Goal: Transaction & Acquisition: Purchase product/service

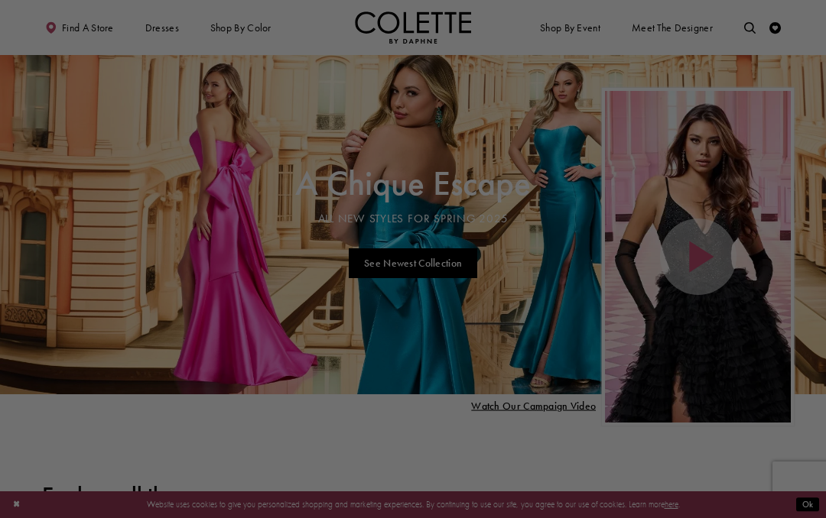
click at [703, 368] on div at bounding box center [417, 262] width 834 height 524
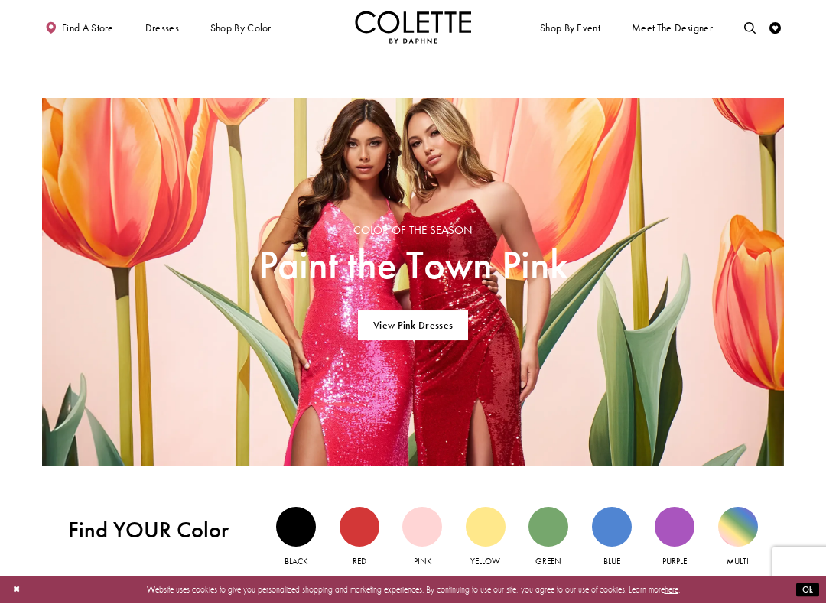
scroll to position [671, 0]
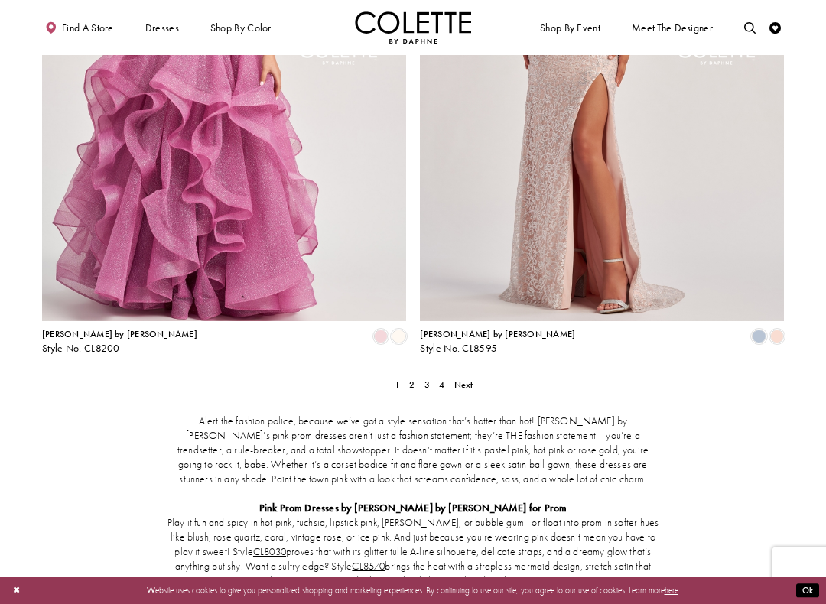
scroll to position [2038, 0]
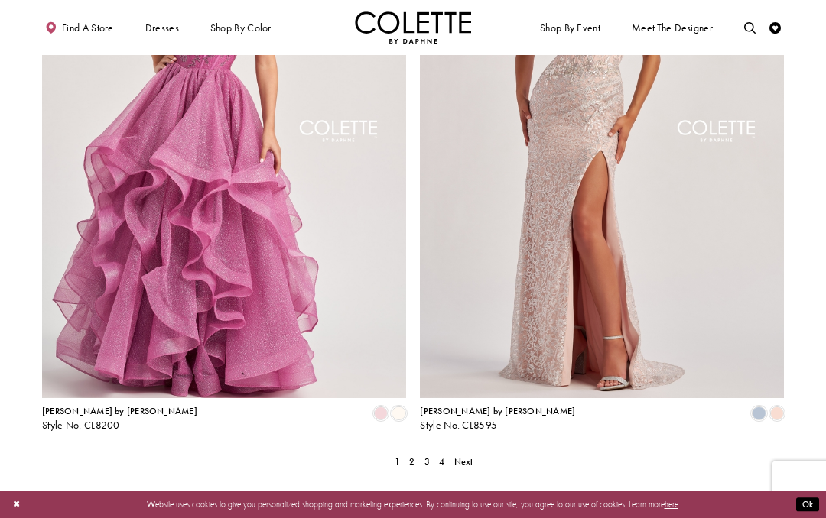
click at [471, 456] on span "Next" at bounding box center [463, 462] width 19 height 12
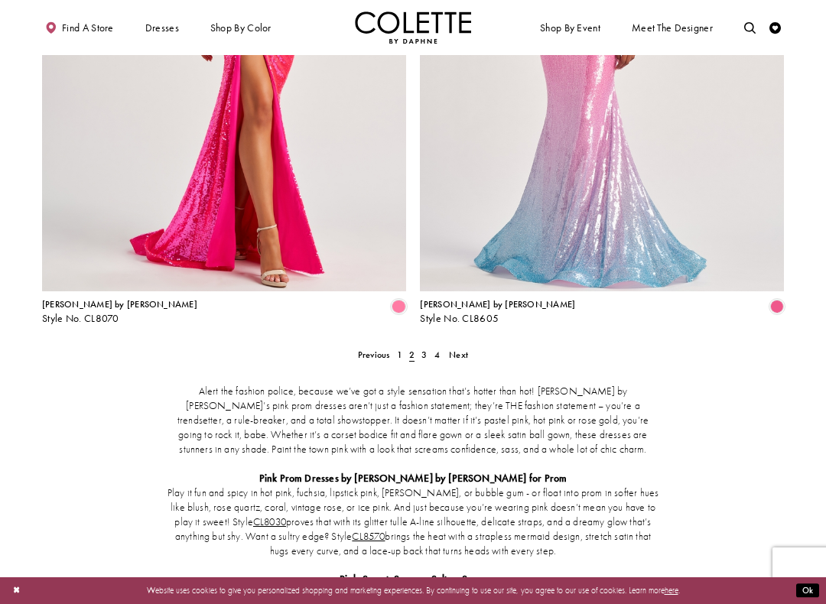
scroll to position [2066, 0]
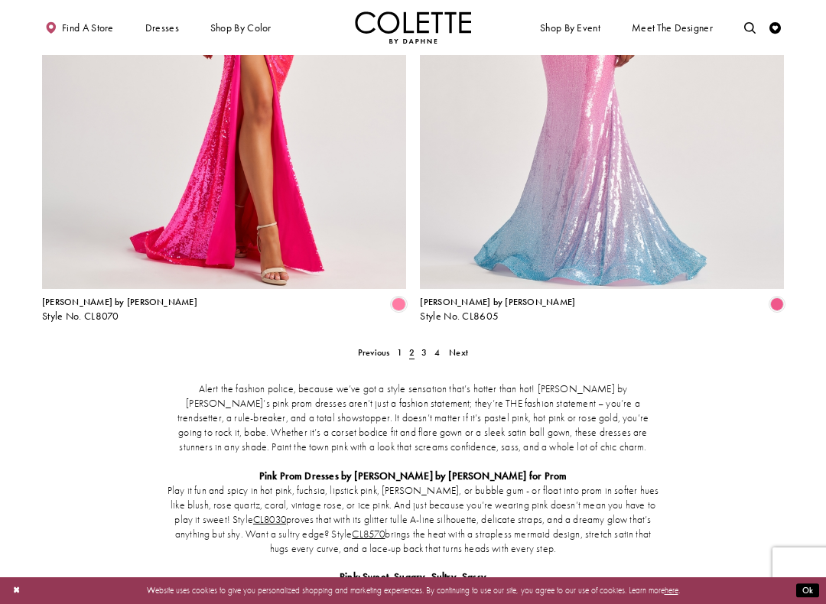
click at [463, 346] on span "Next" at bounding box center [458, 352] width 19 height 12
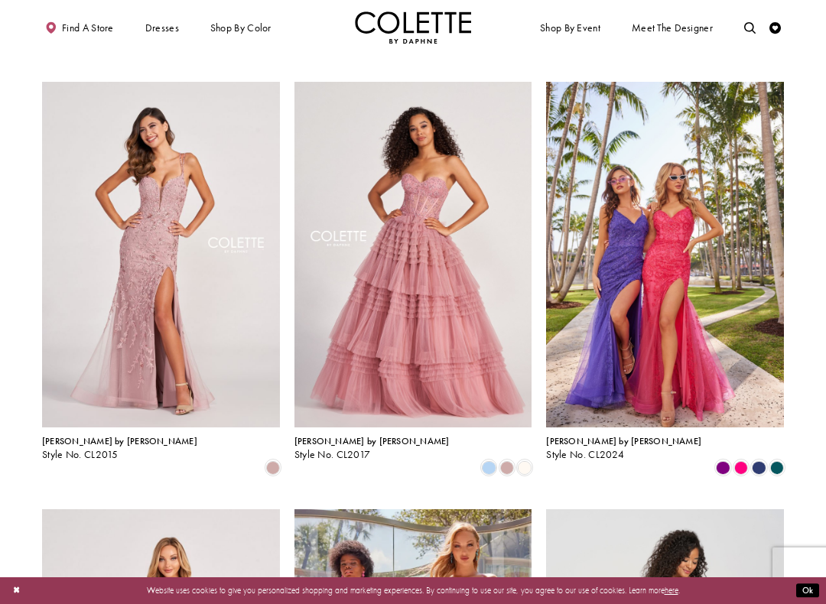
scroll to position [889, 0]
click at [29, 328] on section at bounding box center [413, 351] width 826 height 2296
click at [362, 448] on span "Style No. CL2017" at bounding box center [332, 454] width 76 height 13
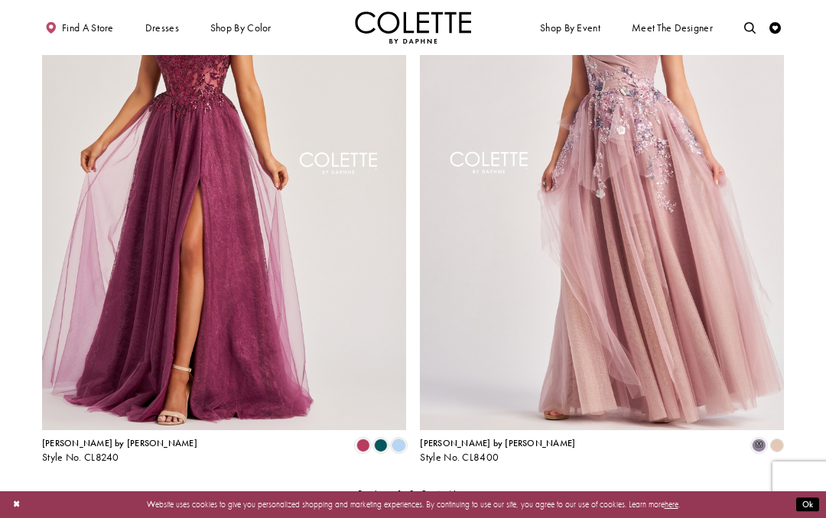
scroll to position [1924, 0]
